Goal: Information Seeking & Learning: Learn about a topic

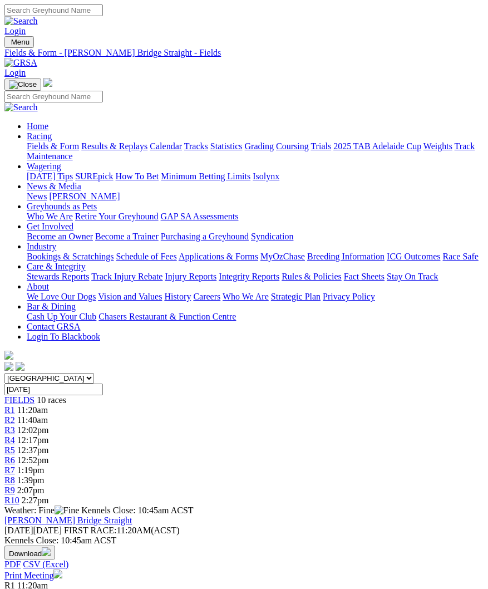
click at [15, 485] on span "R9" at bounding box center [9, 489] width 11 height 9
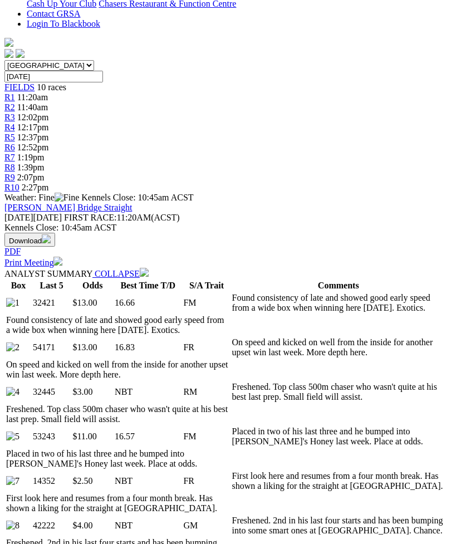
scroll to position [322, 0]
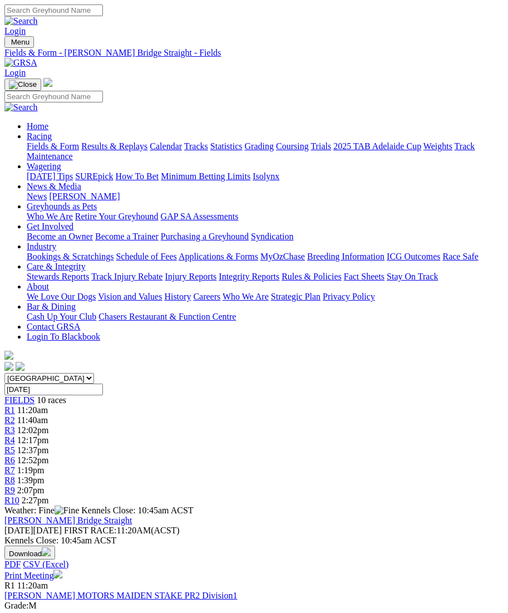
scroll to position [3, 0]
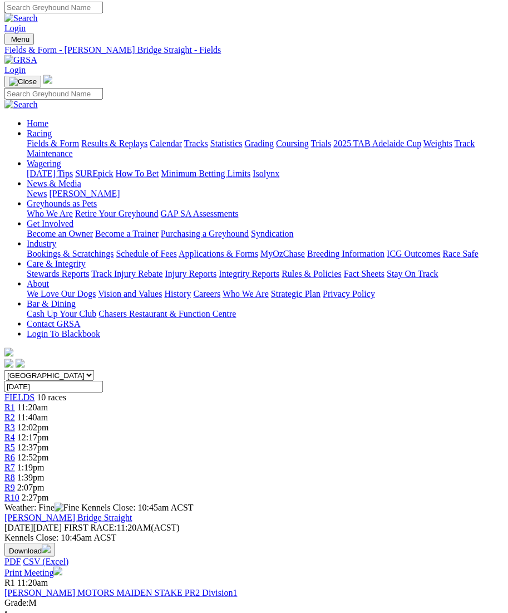
click at [15, 412] on link "R2" at bounding box center [9, 416] width 11 height 9
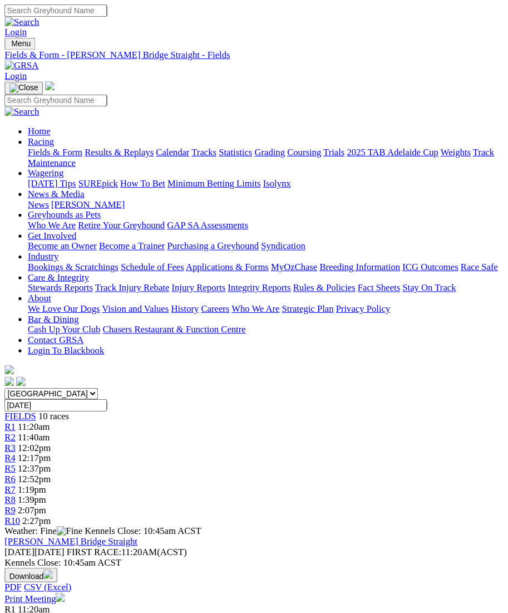
scroll to position [35, 5]
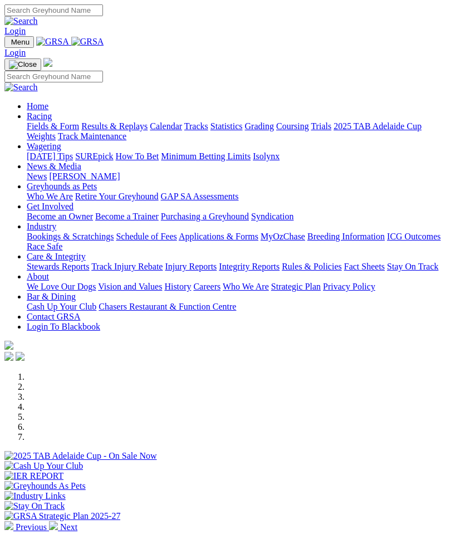
scroll to position [284, 0]
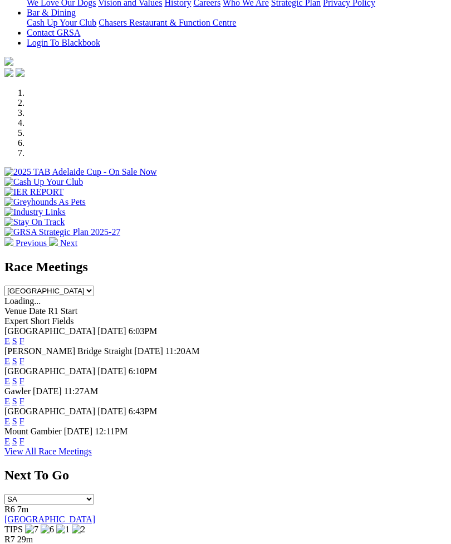
click at [24, 336] on link "F" at bounding box center [21, 340] width 5 height 9
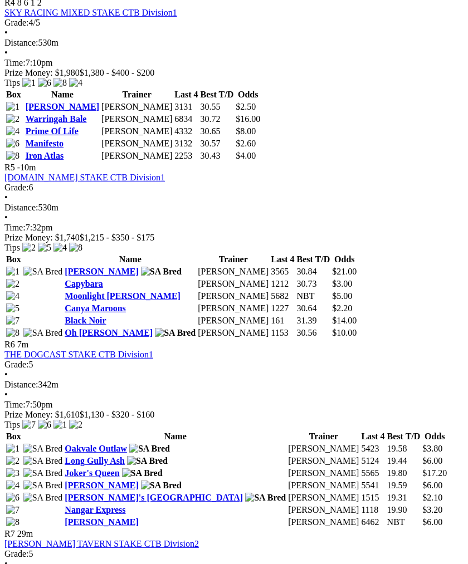
scroll to position [1112, 0]
